Goal: Information Seeking & Learning: Learn about a topic

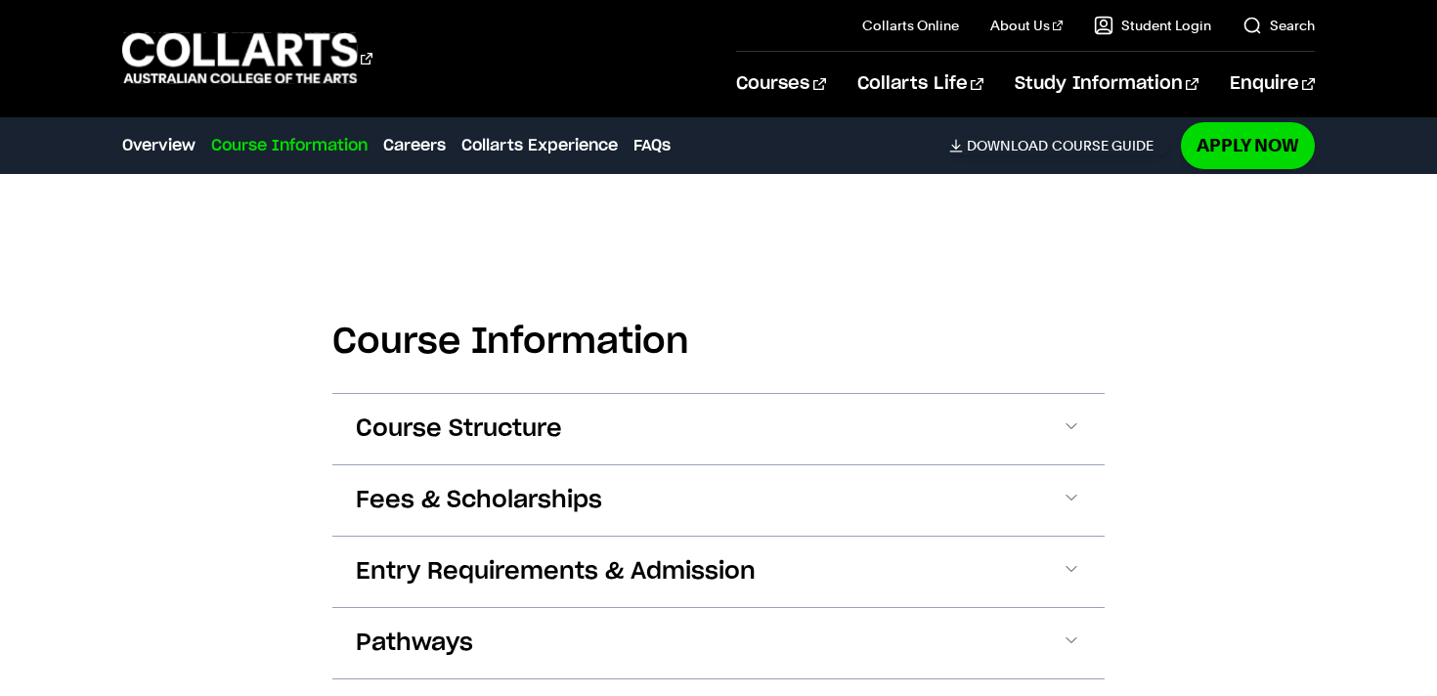
scroll to position [2400, 0]
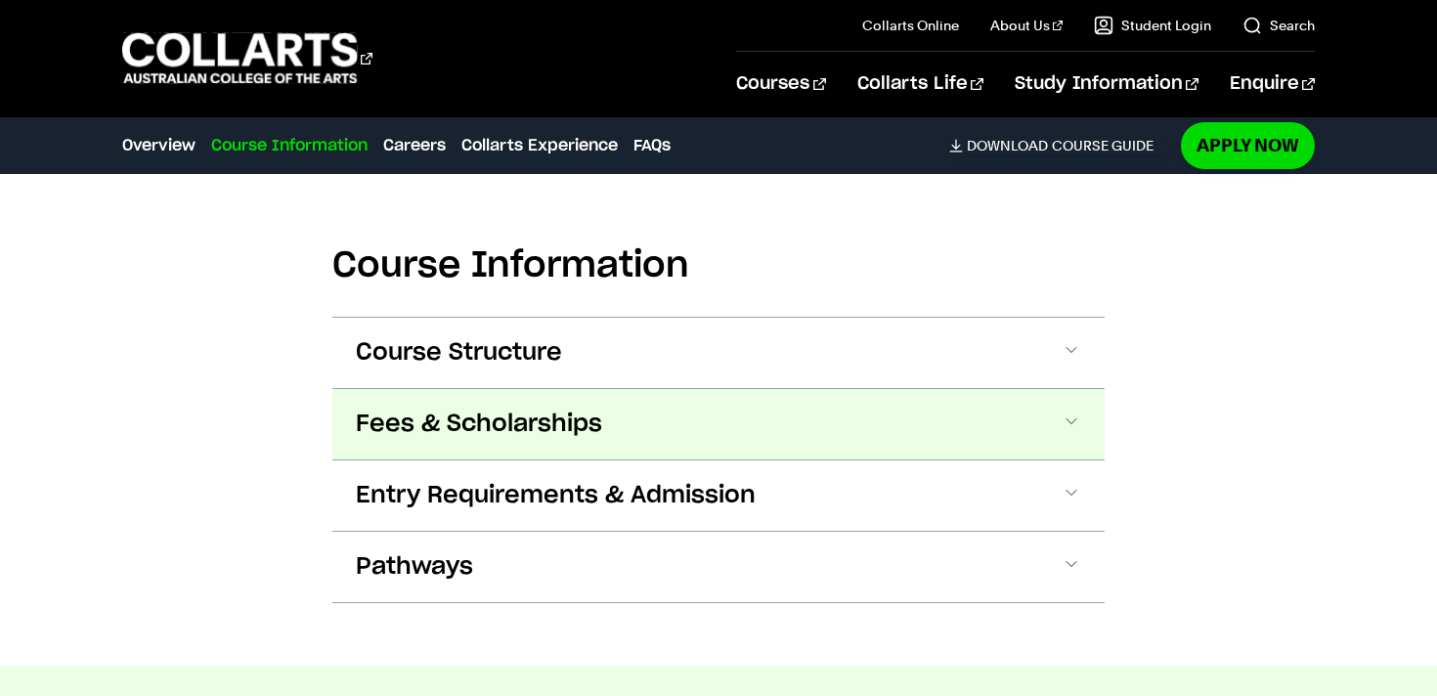
click at [1028, 405] on button "Fees & Scholarships" at bounding box center [718, 424] width 772 height 70
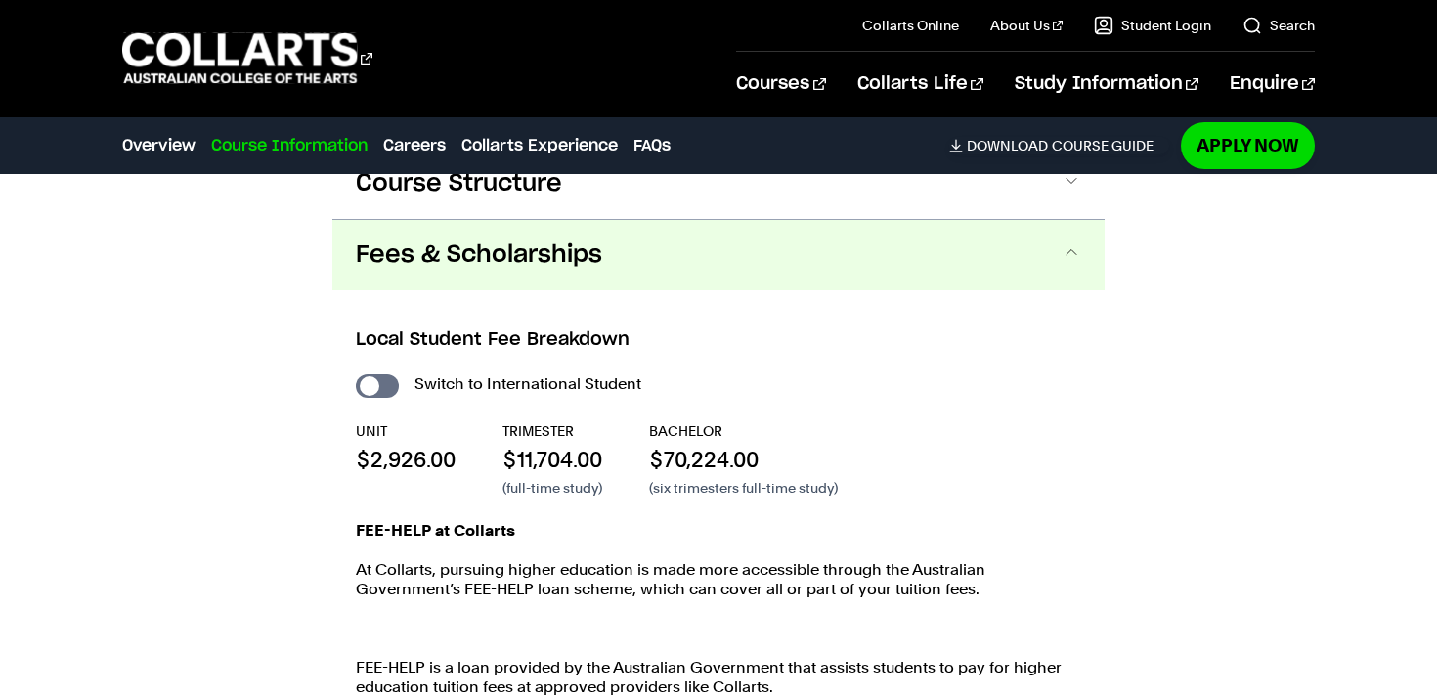
scroll to position [2574, 0]
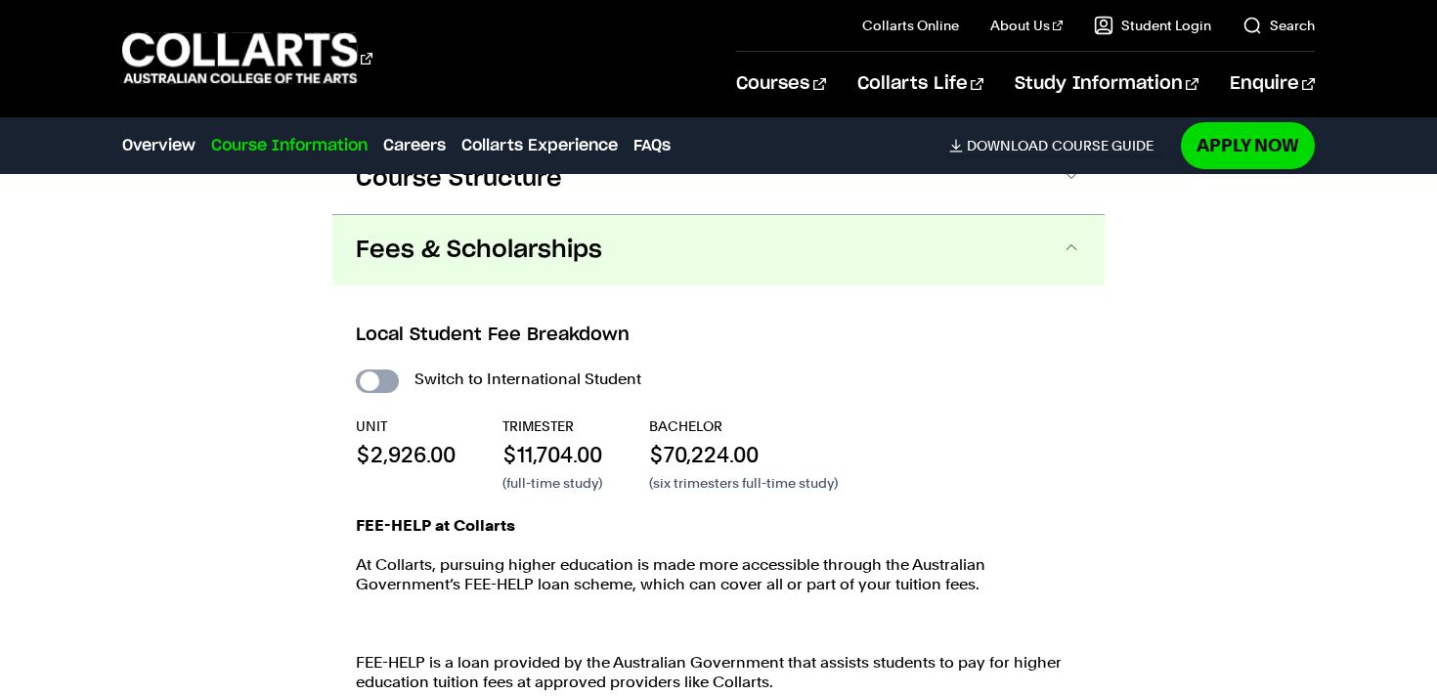
click at [381, 370] on input "International Student" at bounding box center [377, 381] width 43 height 23
checkbox input "true"
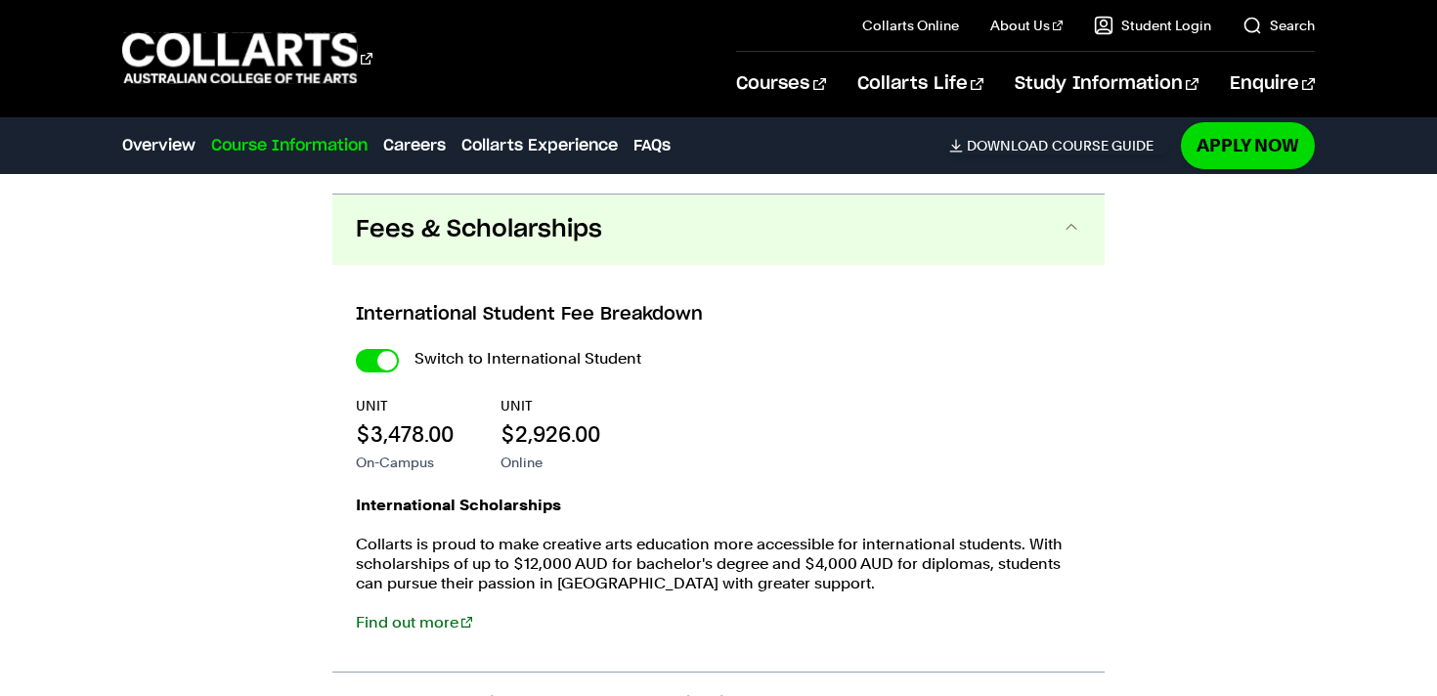
scroll to position [2394, 0]
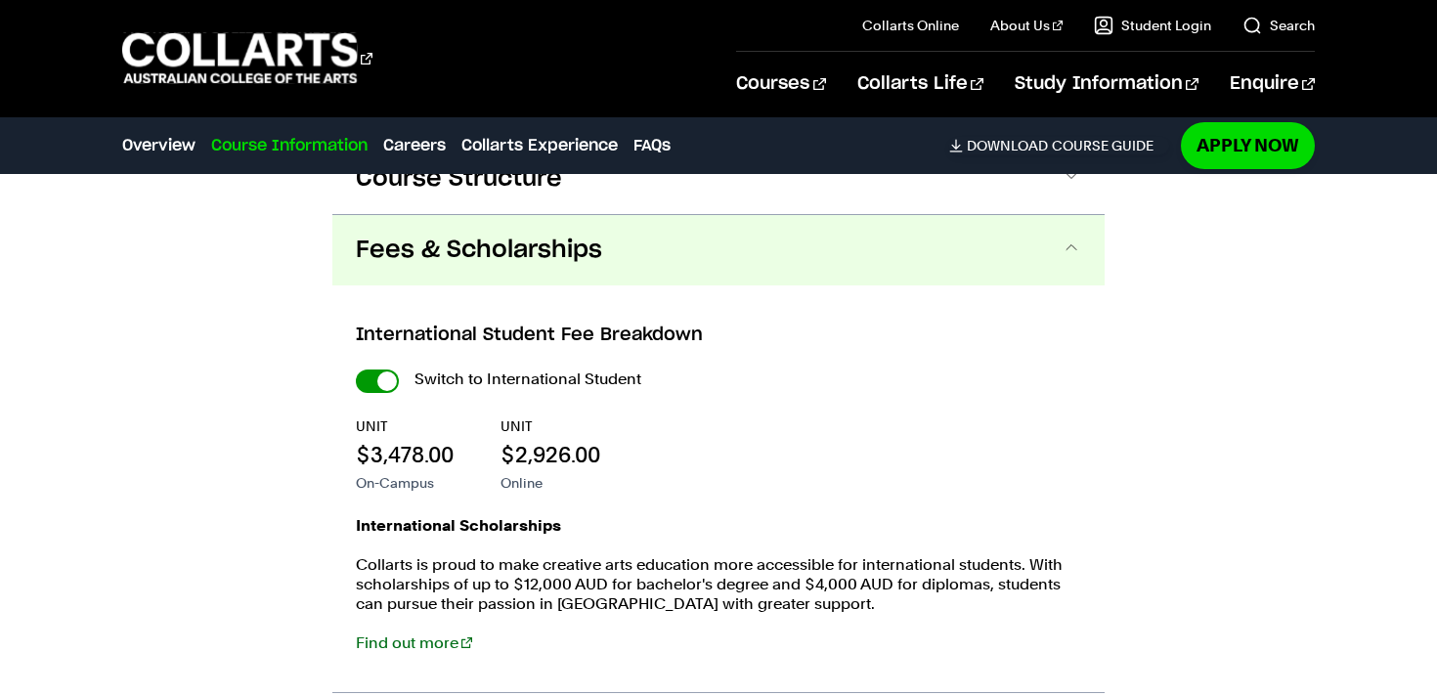
click at [383, 370] on input "International Student" at bounding box center [377, 381] width 43 height 23
checkbox input "false"
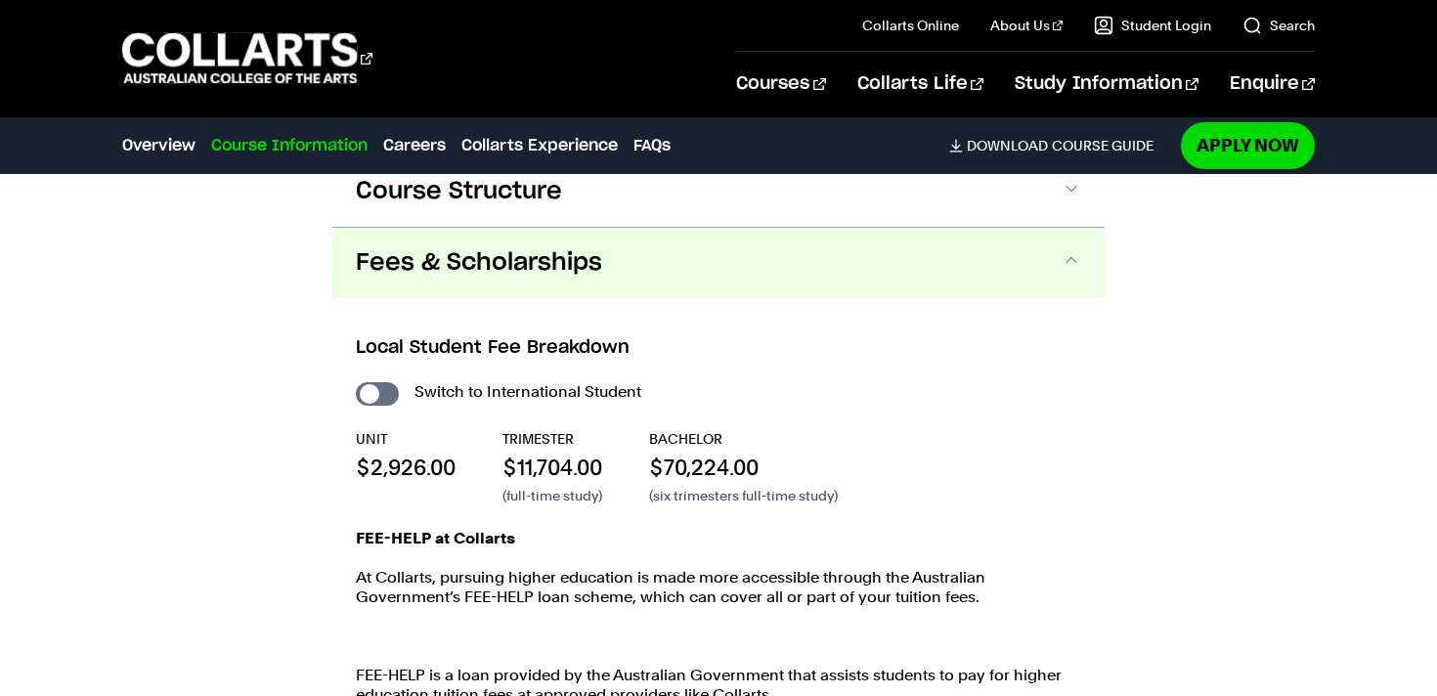
scroll to position [2562, 0]
drag, startPoint x: 628, startPoint y: 435, endPoint x: 800, endPoint y: 434, distance: 172.1
click at [800, 434] on div "UNIT $2,926.00 TRIMESTER $11,704.00 (full-time study) BACHELOR $70,224.00 (six …" at bounding box center [719, 466] width 726 height 76
click at [800, 452] on p "$70,224.00" at bounding box center [743, 466] width 189 height 29
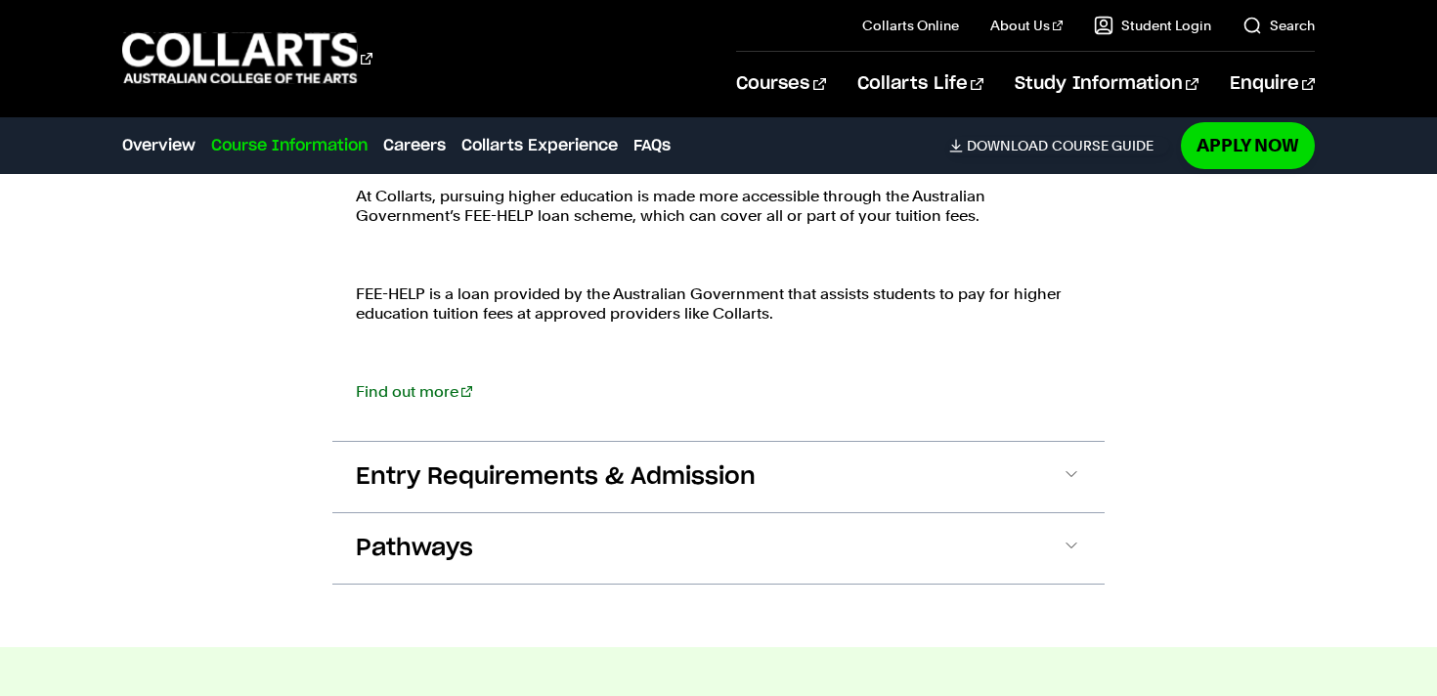
click at [800, 442] on button "Entry Requirements & Admission" at bounding box center [718, 477] width 772 height 70
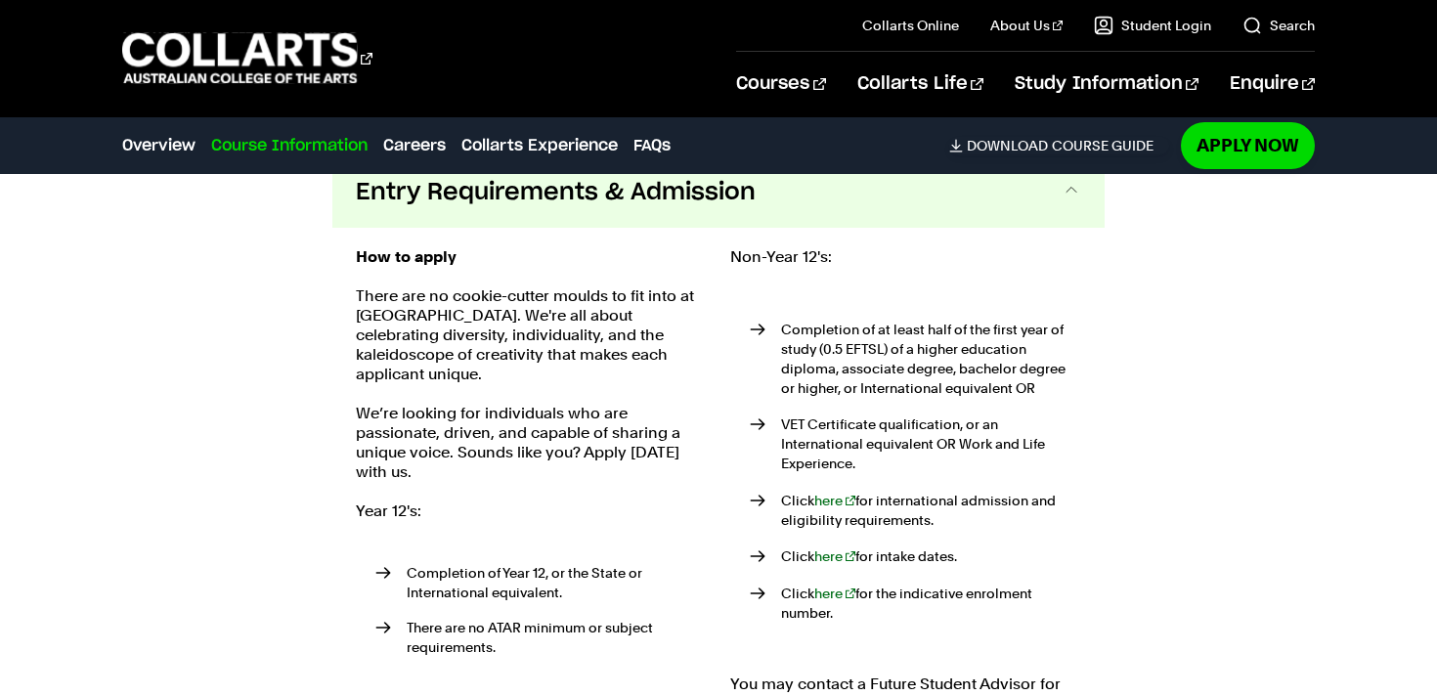
scroll to position [3229, 0]
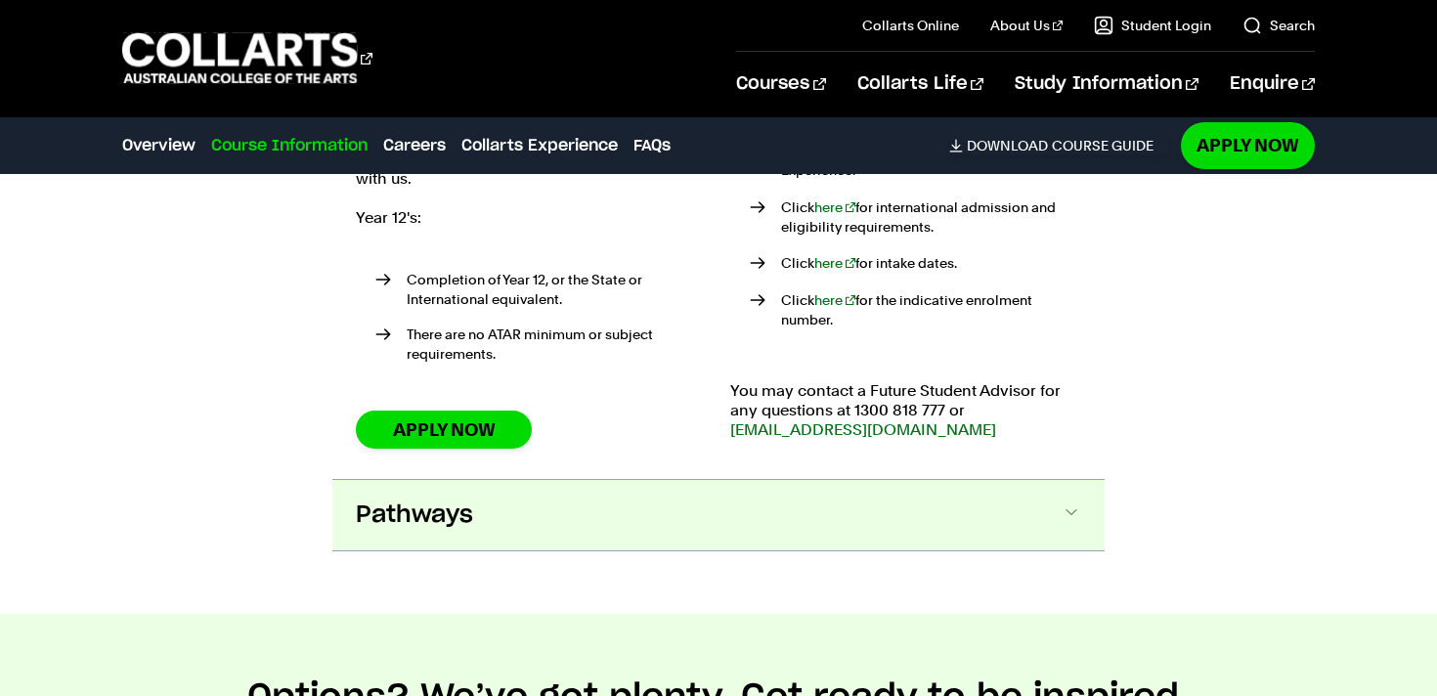
click at [1079, 483] on button "Pathways" at bounding box center [718, 515] width 772 height 70
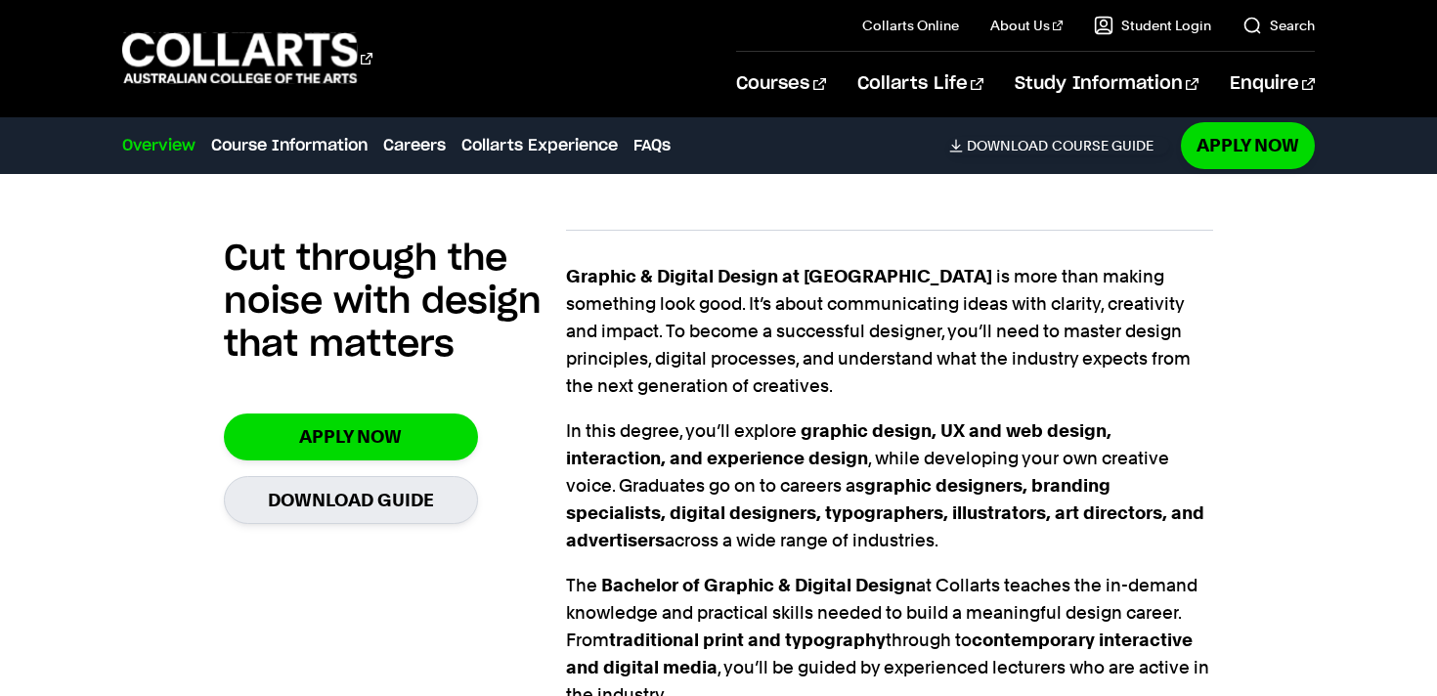
scroll to position [1366, 0]
